Goal: Task Accomplishment & Management: Use online tool/utility

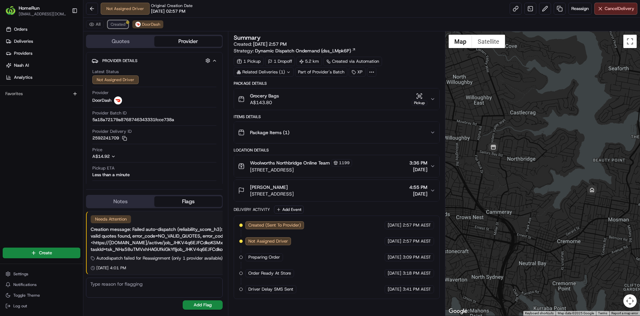
click at [115, 22] on span "Created" at bounding box center [118, 24] width 15 height 5
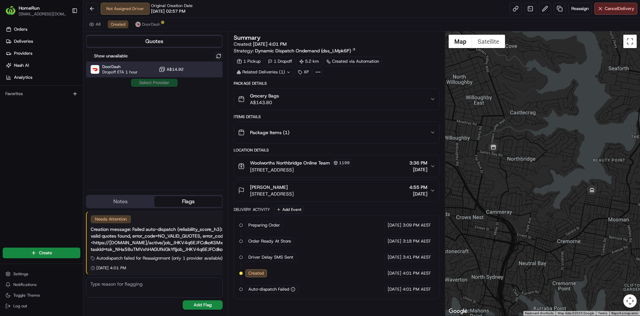
click at [116, 76] on div "DoorDash Dropoff ETA 1 hour A$14.92" at bounding box center [154, 69] width 137 height 16
click at [146, 83] on button "Assign Provider" at bounding box center [154, 83] width 47 height 8
